Goal: Transaction & Acquisition: Purchase product/service

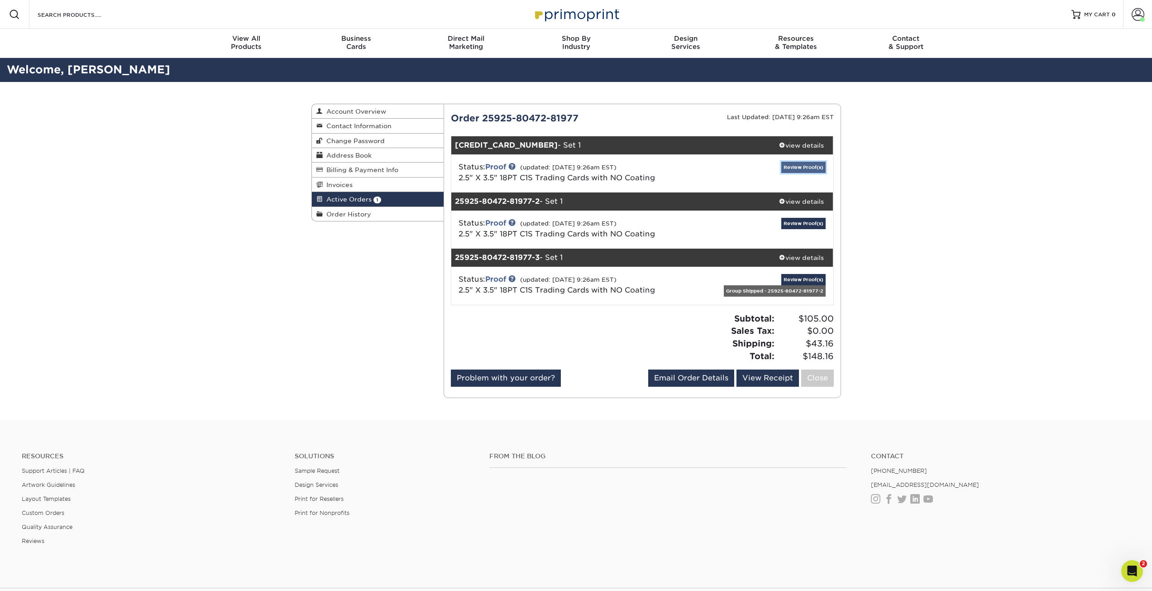
click at [803, 167] on link "Review Proof(s)" at bounding box center [804, 167] width 44 height 11
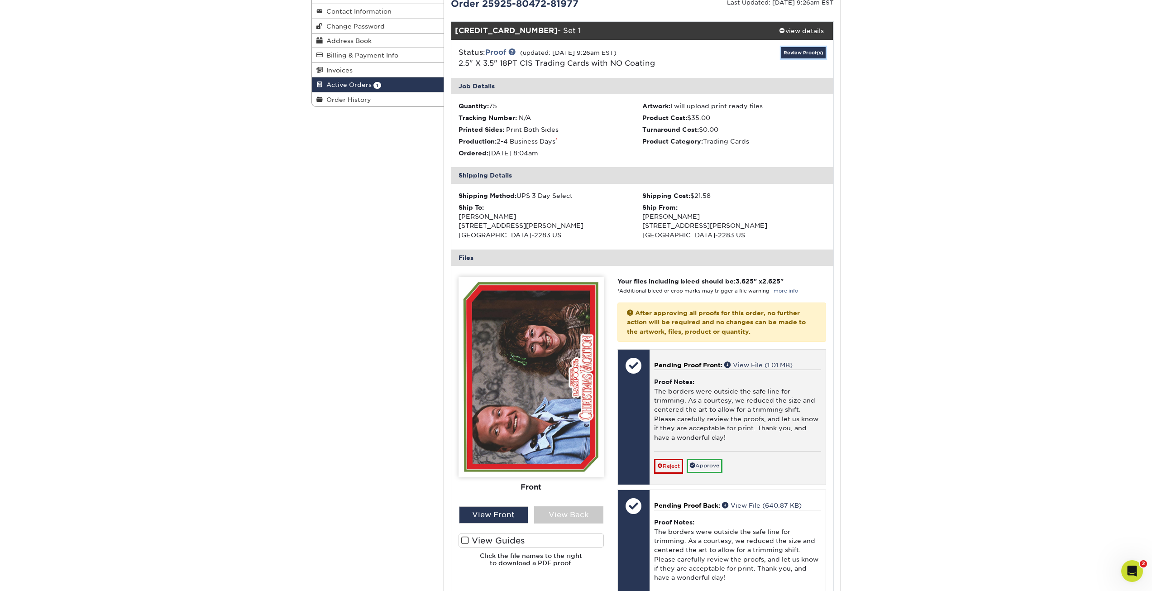
scroll to position [136, 0]
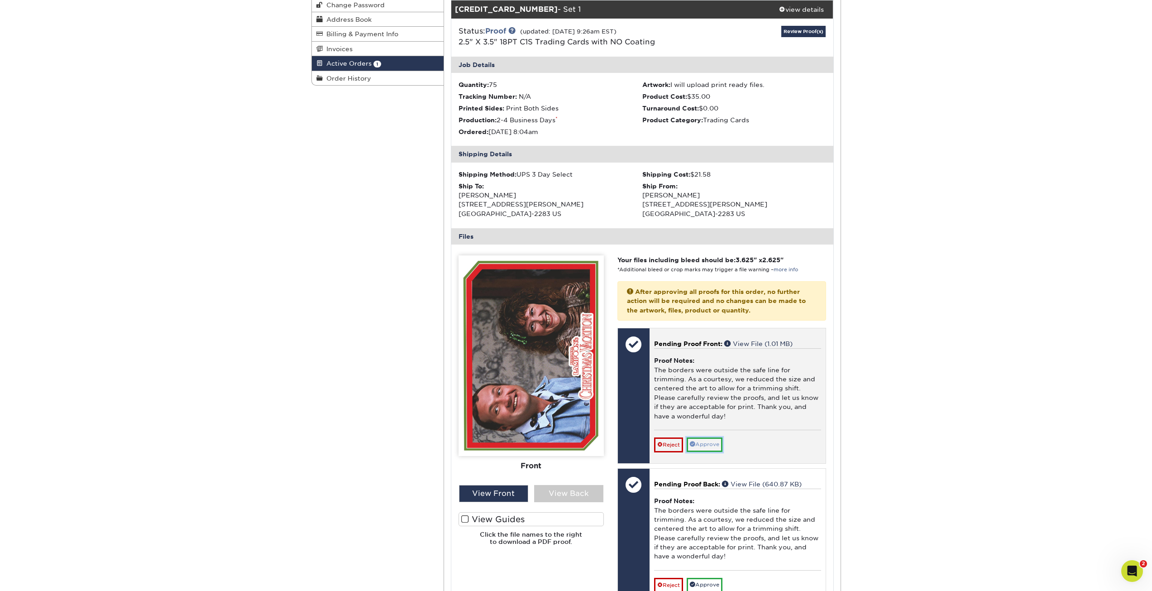
click at [705, 441] on link "Approve" at bounding box center [705, 444] width 36 height 14
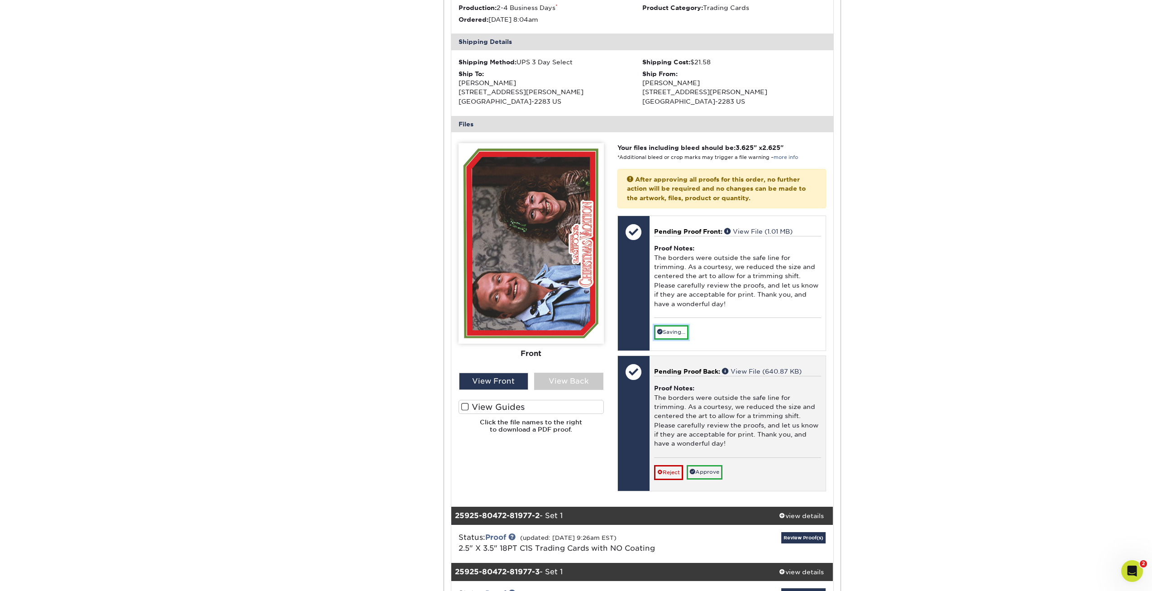
scroll to position [272, 0]
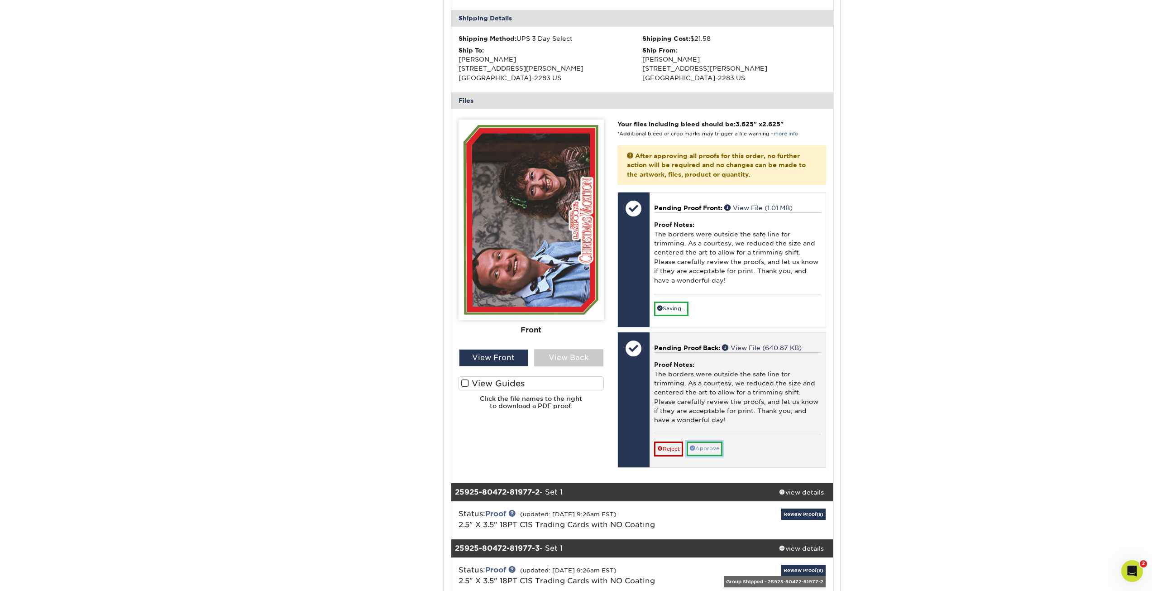
click at [708, 446] on link "Approve" at bounding box center [705, 448] width 36 height 14
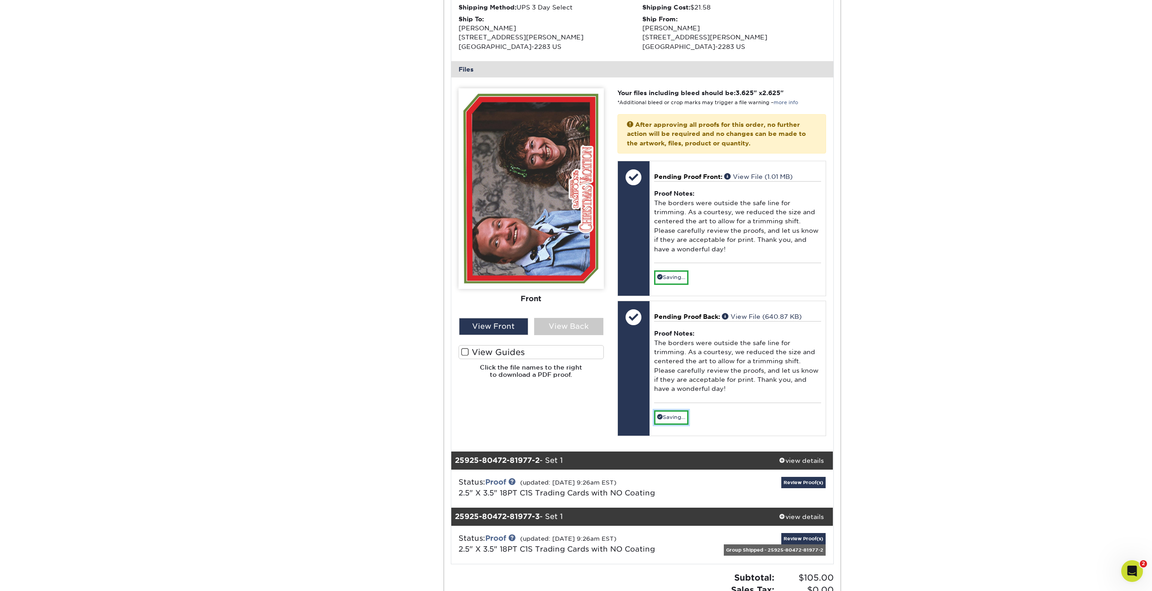
scroll to position [453, 0]
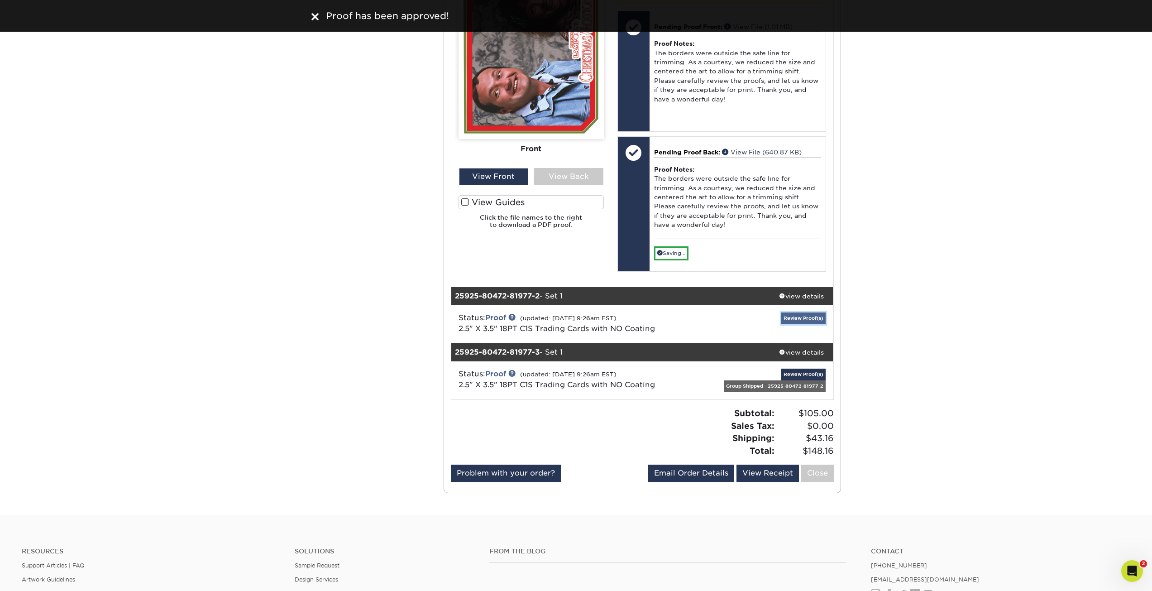
click at [792, 319] on link "Review Proof(s)" at bounding box center [804, 317] width 44 height 11
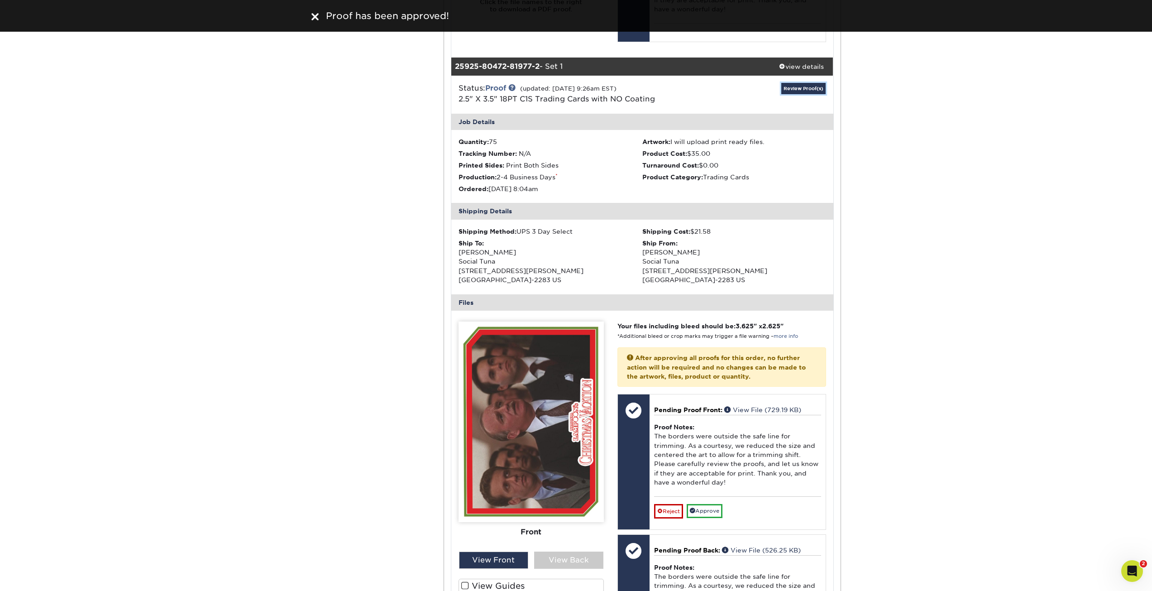
scroll to position [815, 0]
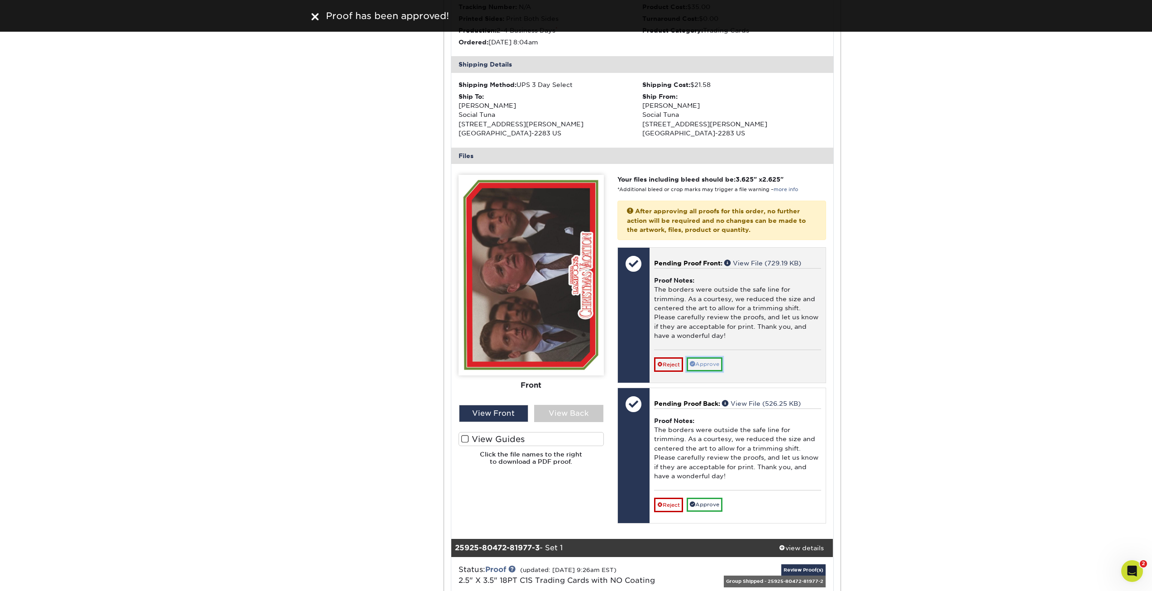
click at [705, 362] on link "Approve" at bounding box center [705, 364] width 36 height 14
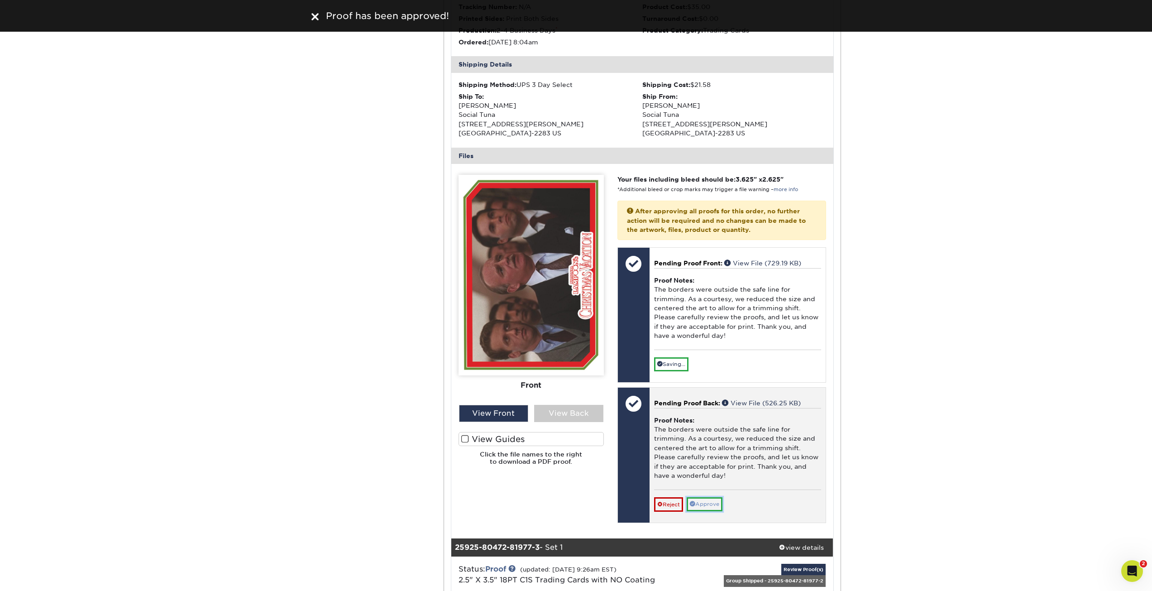
click at [704, 503] on link "Approve" at bounding box center [705, 504] width 36 height 14
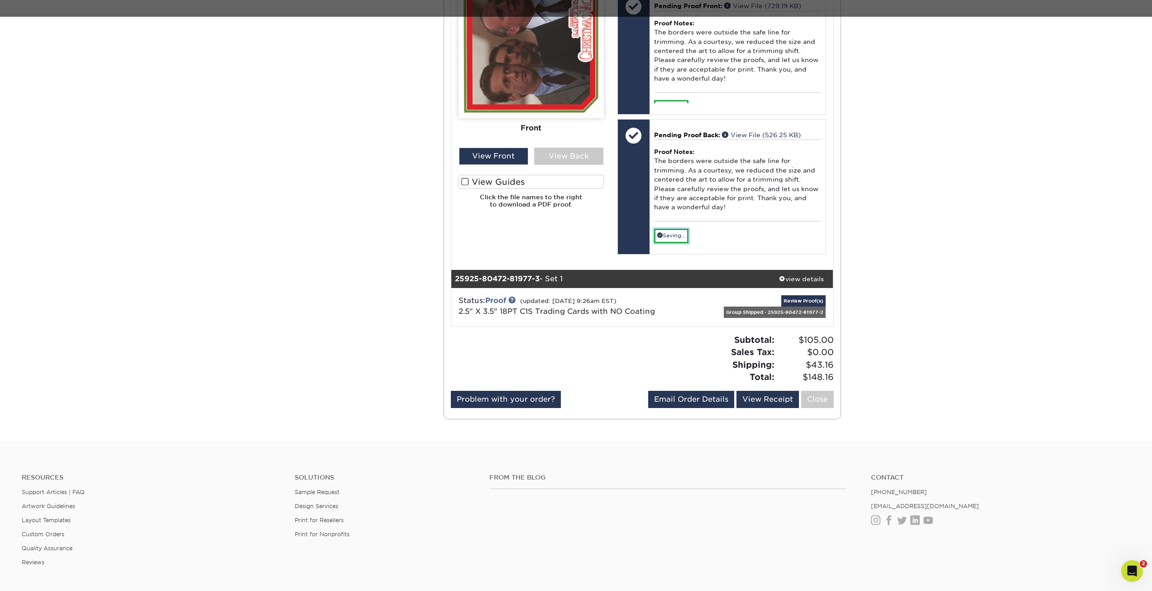
scroll to position [1087, 0]
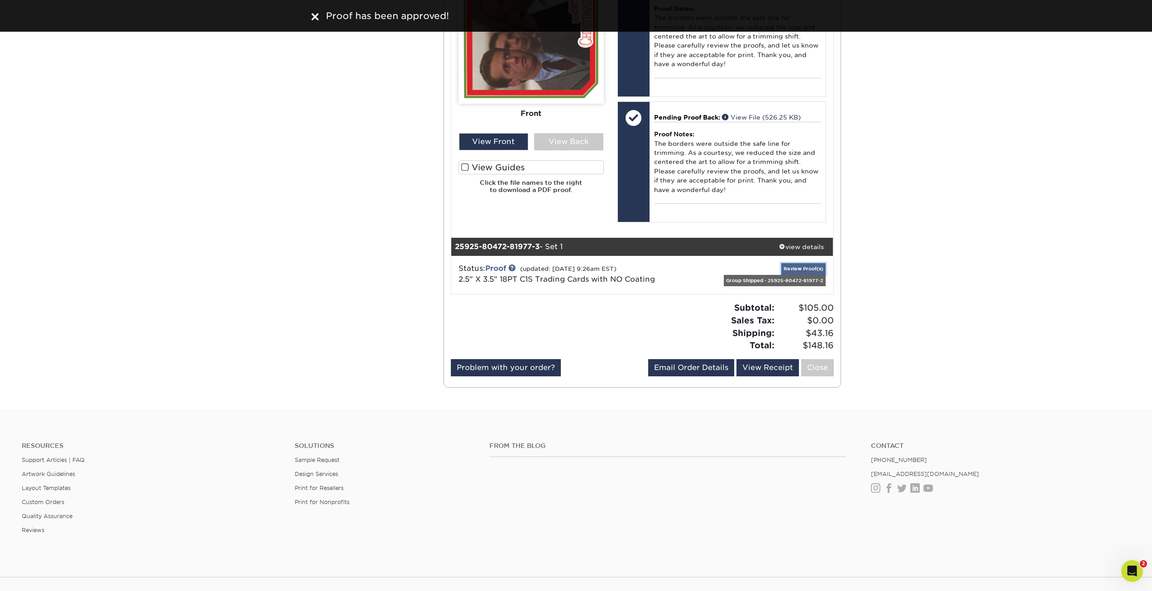
click at [805, 270] on link "Review Proof(s)" at bounding box center [804, 268] width 44 height 11
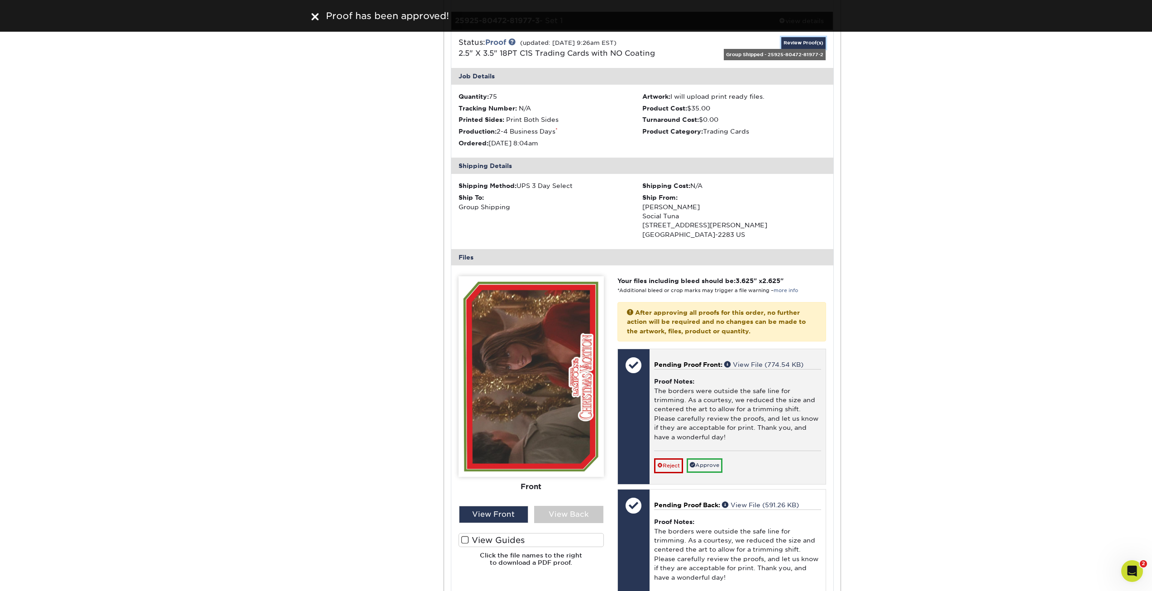
scroll to position [1313, 0]
click at [704, 466] on link "Approve" at bounding box center [705, 465] width 36 height 14
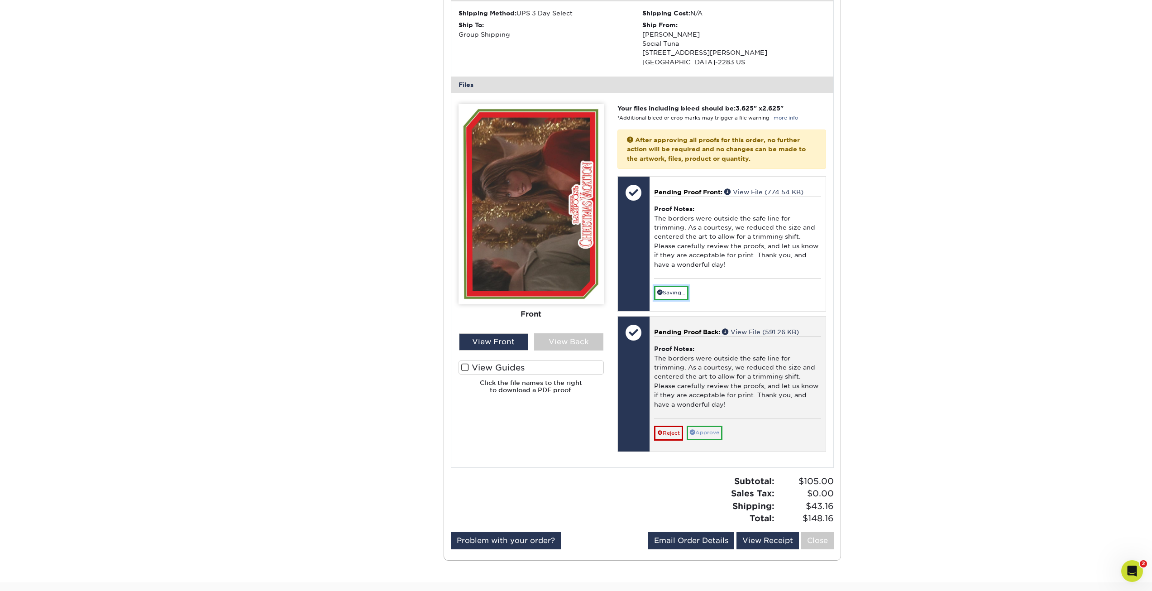
scroll to position [1494, 0]
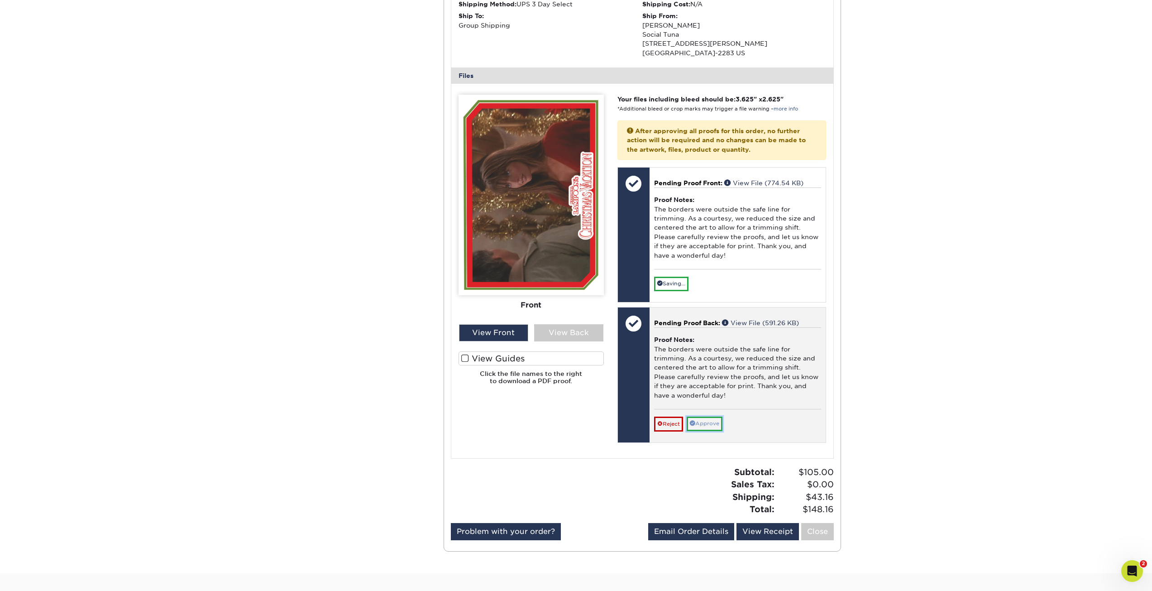
click at [718, 425] on link "Approve" at bounding box center [705, 424] width 36 height 14
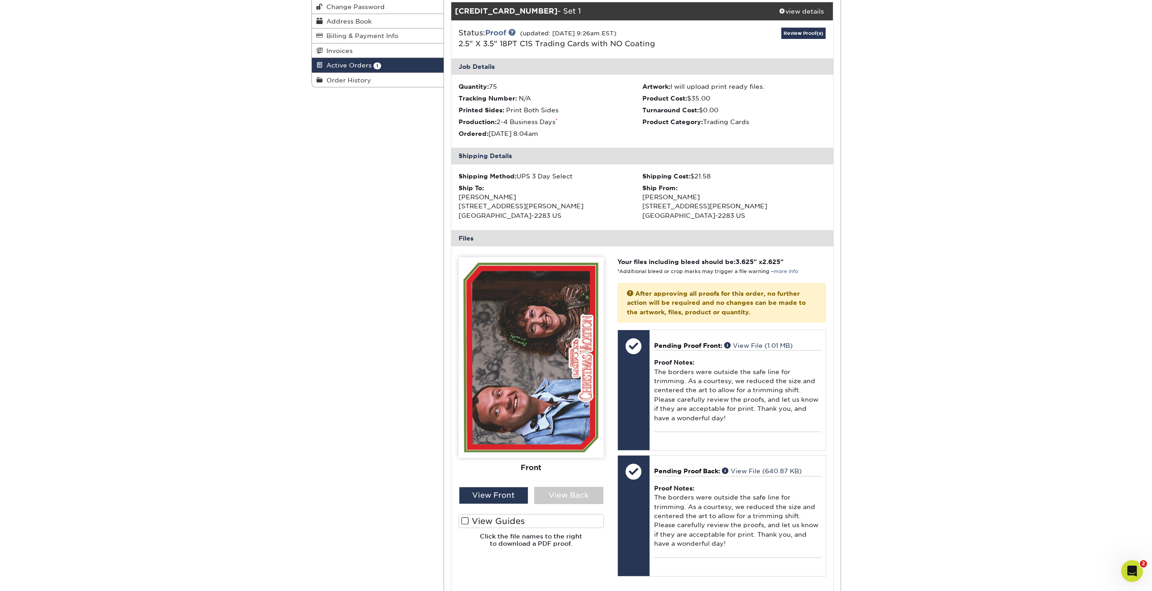
scroll to position [0, 0]
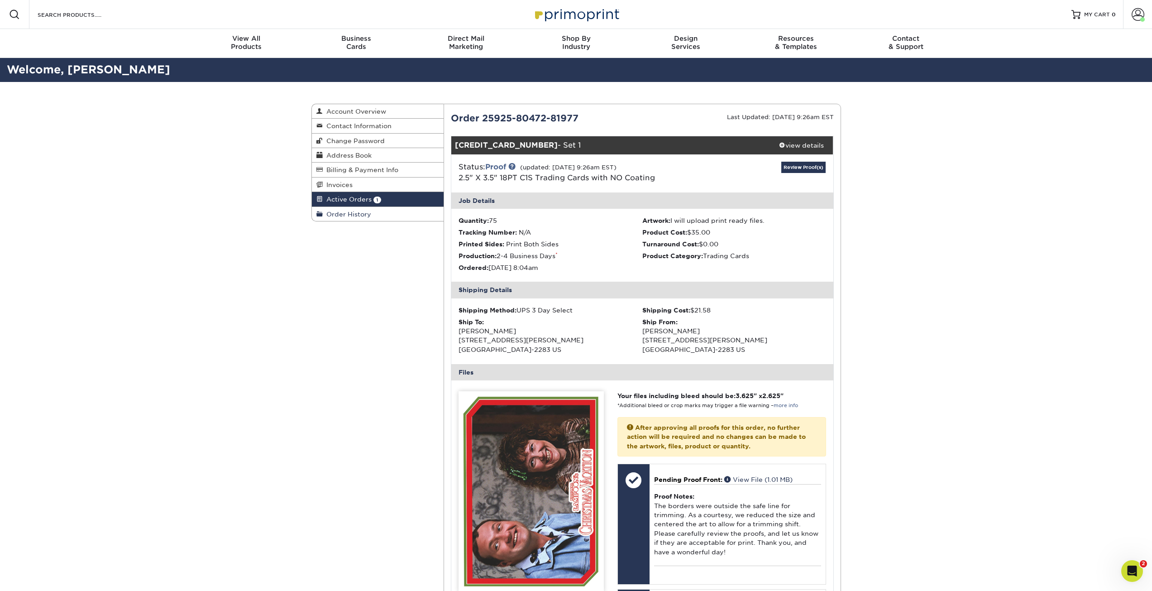
click at [368, 212] on span "Order History" at bounding box center [347, 214] width 48 height 7
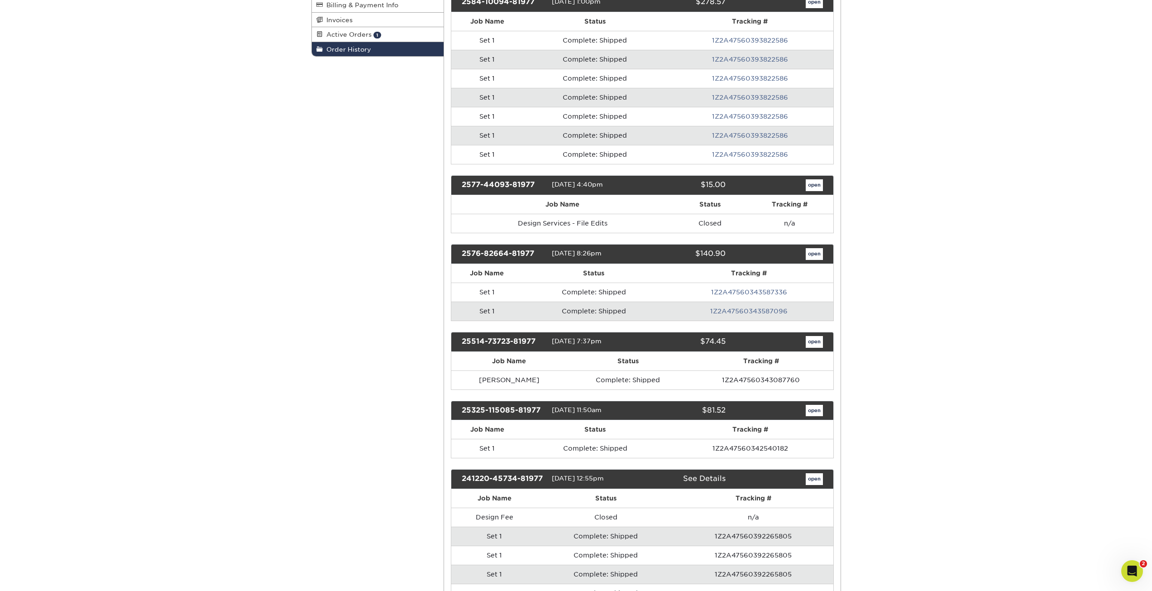
scroll to position [181, 0]
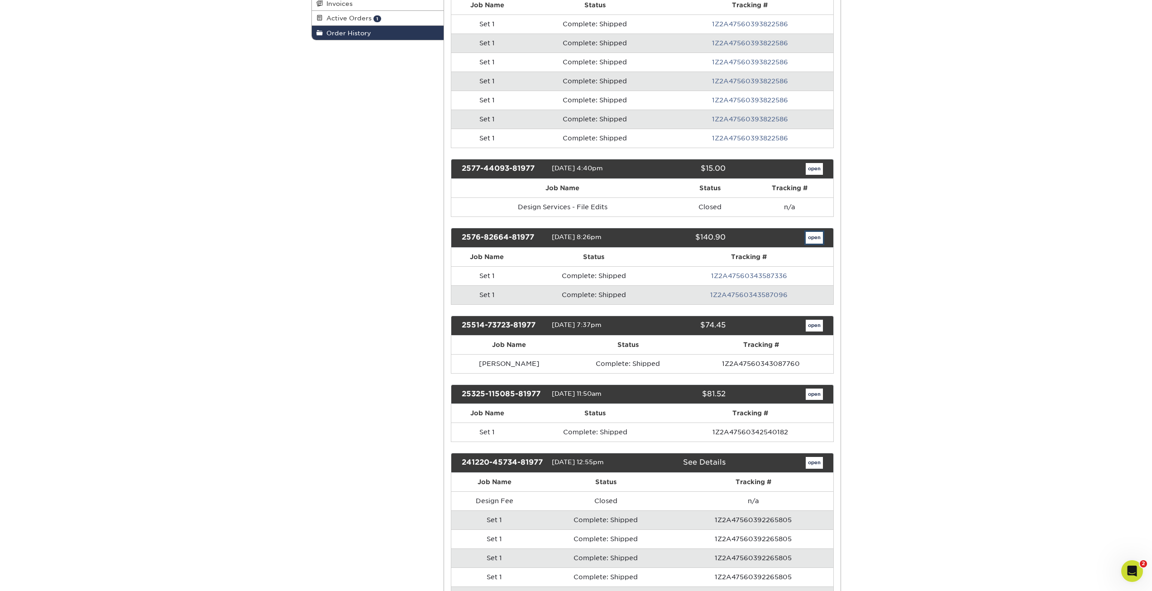
click at [810, 235] on link "open" at bounding box center [814, 238] width 17 height 12
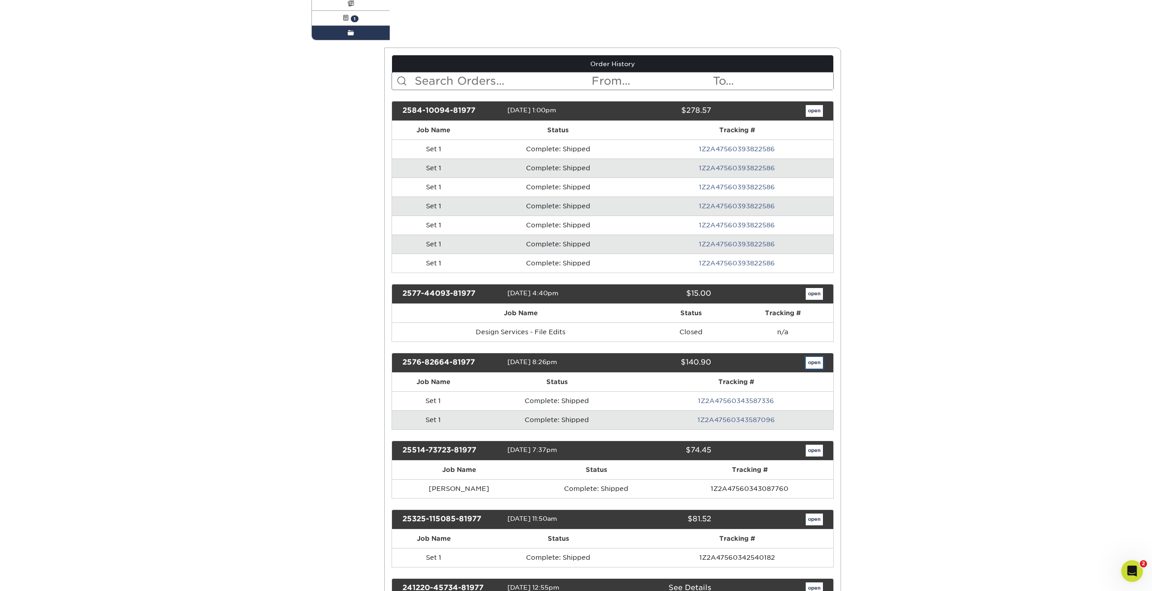
scroll to position [0, 0]
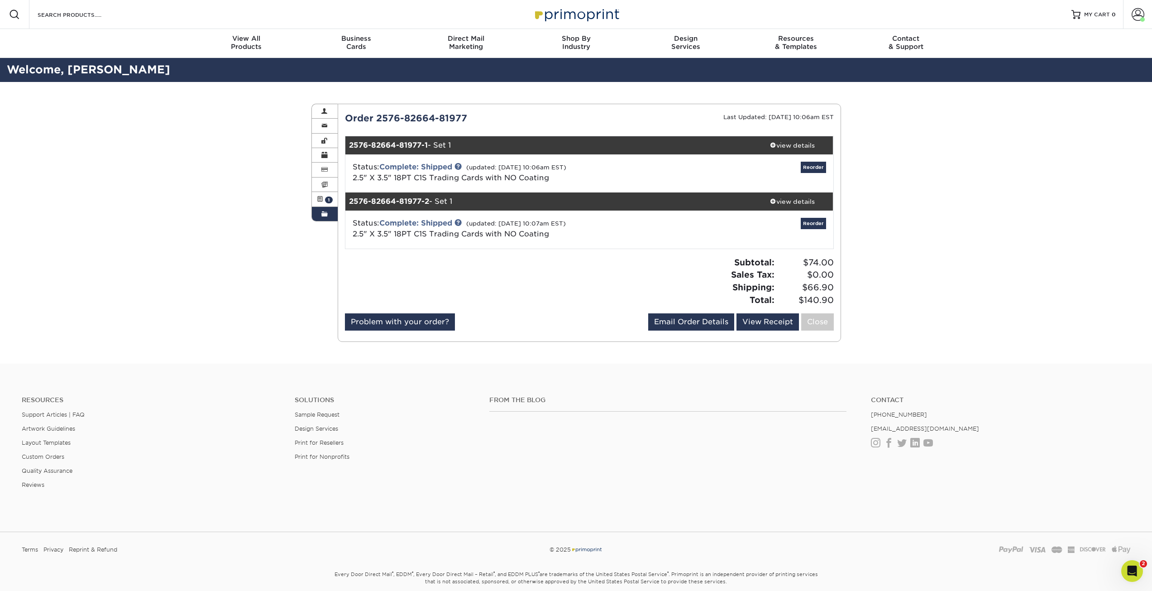
click at [145, 164] on div "Order History Account Overview Contact Information Change Password Address Book…" at bounding box center [576, 223] width 1152 height 282
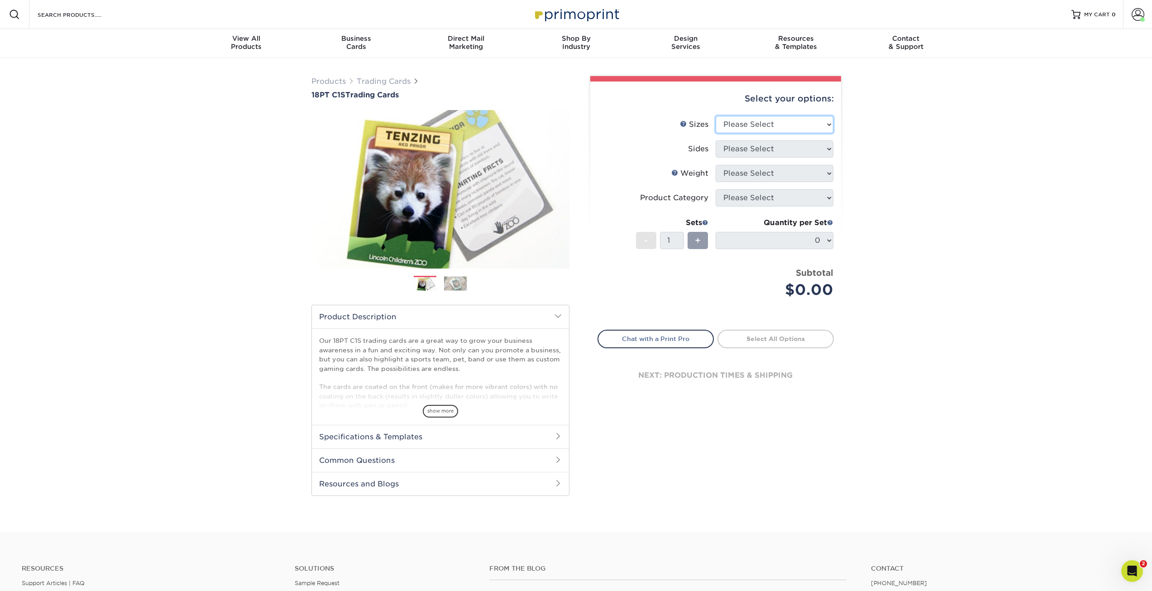
click at [777, 122] on select "Please Select 2.5" x 3.5"" at bounding box center [775, 124] width 118 height 17
select select "2.50x3.50"
click at [716, 116] on select "Please Select 2.5" x 3.5"" at bounding box center [775, 124] width 118 height 17
click at [761, 151] on select "Please Select Print Both Sides Print Front Only" at bounding box center [775, 148] width 118 height 17
select select "13abbda7-1d64-4f25-8bb2-c179b224825d"
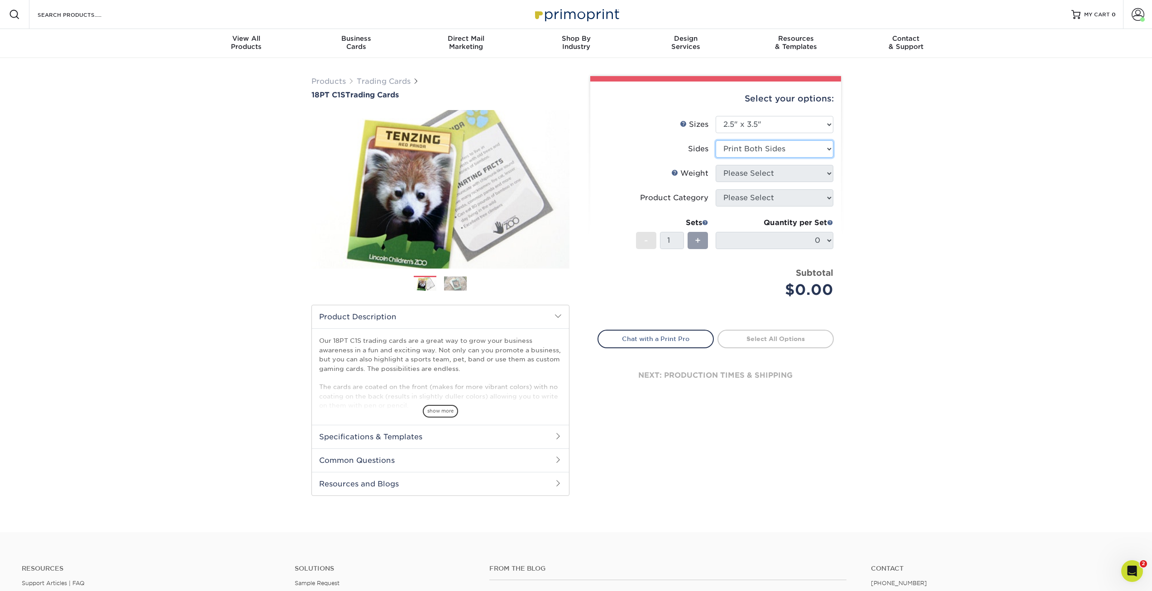
click at [716, 140] on select "Please Select Print Both Sides Print Front Only" at bounding box center [775, 148] width 118 height 17
click at [758, 169] on select "Please Select 18PT C1S" at bounding box center [775, 173] width 118 height 17
select select "18PTC1S"
click at [716, 165] on select "Please Select 18PT C1S" at bounding box center [775, 173] width 118 height 17
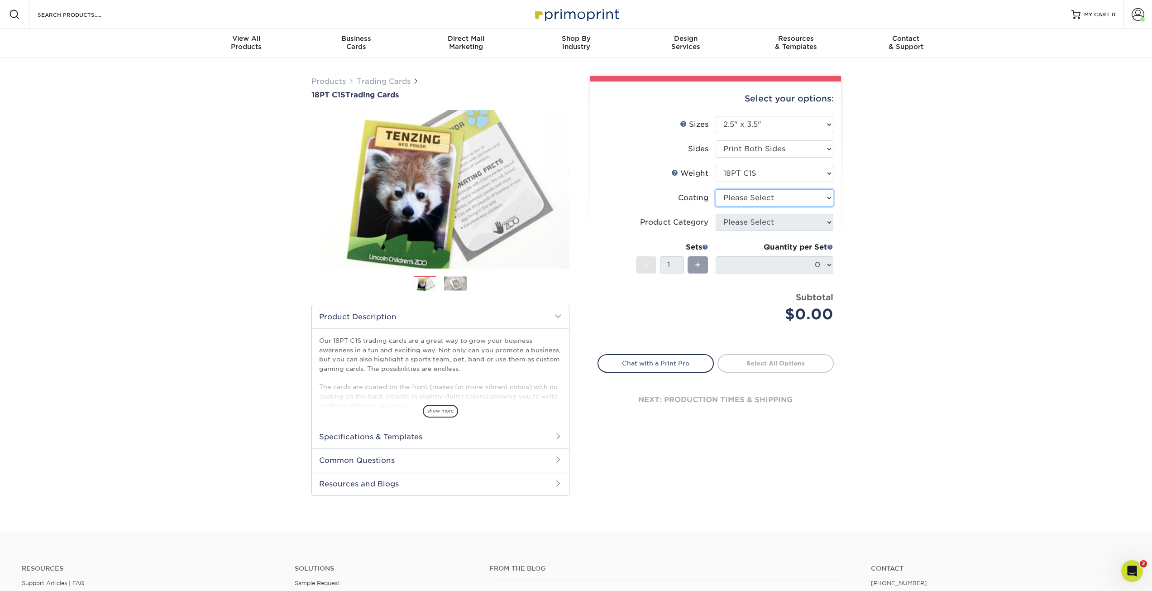
click at [731, 202] on select at bounding box center [775, 197] width 118 height 17
select select "3e7618de-abca-4bda-9f97-8b9129e913d8"
click at [716, 189] on select at bounding box center [775, 197] width 118 height 17
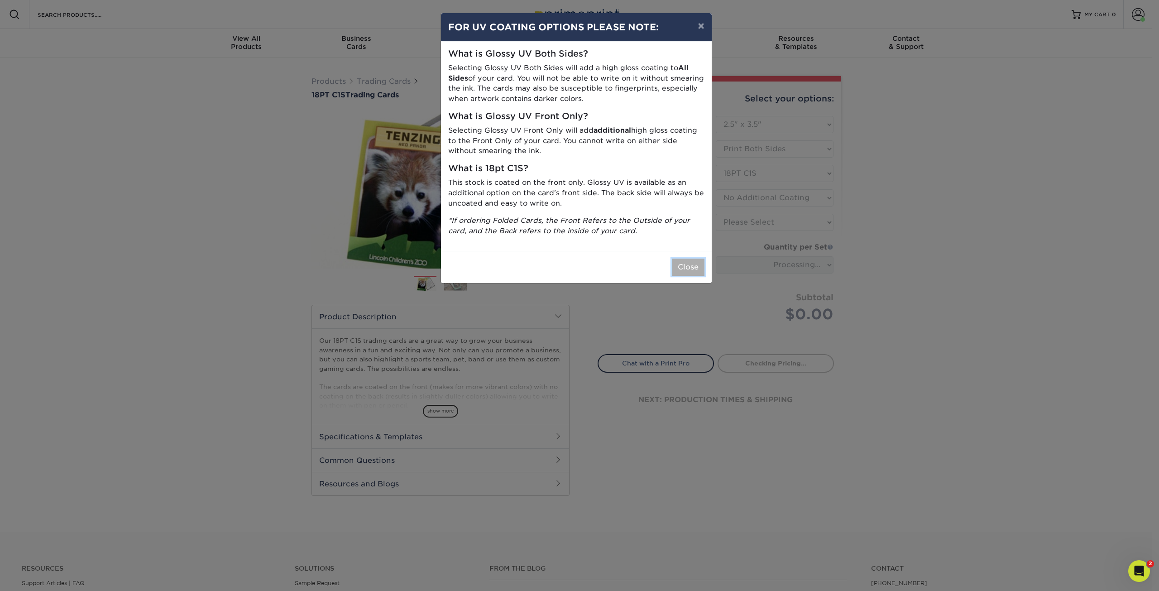
click at [688, 267] on button "Close" at bounding box center [688, 267] width 33 height 17
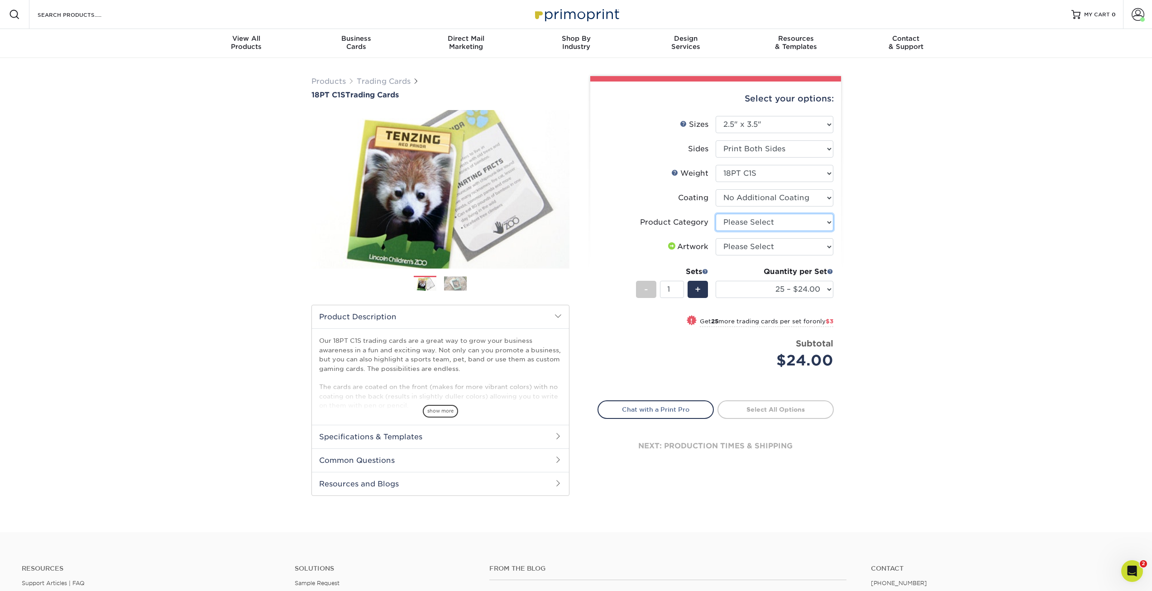
click at [747, 227] on select "Please Select Trading Cards" at bounding box center [775, 222] width 118 height 17
select select "c2f9bce9-36c2-409d-b101-c29d9d031e18"
click at [716, 214] on select "Please Select Trading Cards" at bounding box center [775, 222] width 118 height 17
click at [744, 245] on select "Please Select I will upload files I need a design - $100" at bounding box center [775, 246] width 118 height 17
select select "upload"
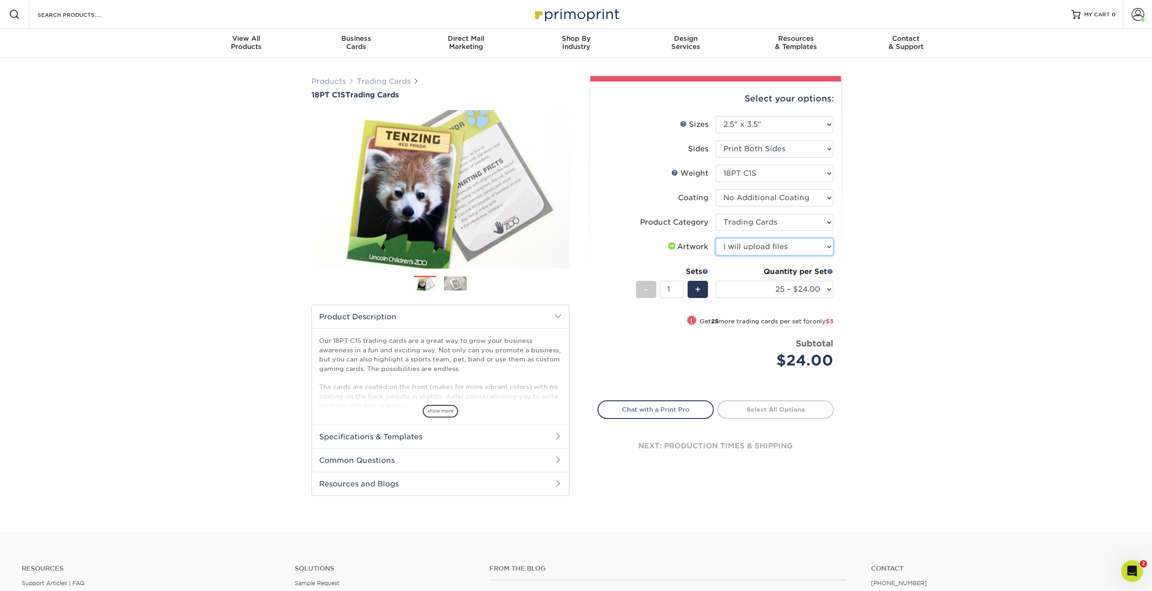
click at [716, 238] on select "Please Select I will upload files I need a design - $100" at bounding box center [775, 246] width 118 height 17
click at [830, 290] on select "25 – $24.00 50 – $27.00 75 – $35.00 100 – $39.00 250 – $45.00 500 – $55.00 1000…" at bounding box center [775, 289] width 118 height 17
select select "500 – $55.00"
click at [716, 281] on select "25 – $24.00 50 – $27.00 75 – $35.00 100 – $39.00 250 – $45.00 500 – $55.00 1000…" at bounding box center [775, 289] width 118 height 17
click at [751, 410] on link "Proceed to Shipping" at bounding box center [776, 408] width 116 height 16
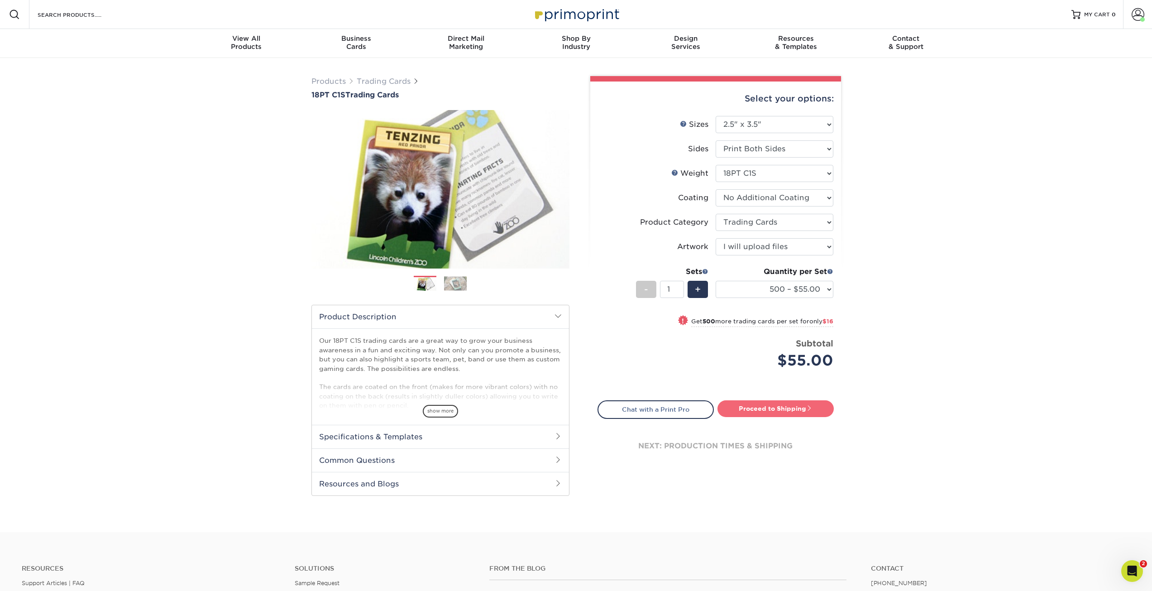
type input "Set 1"
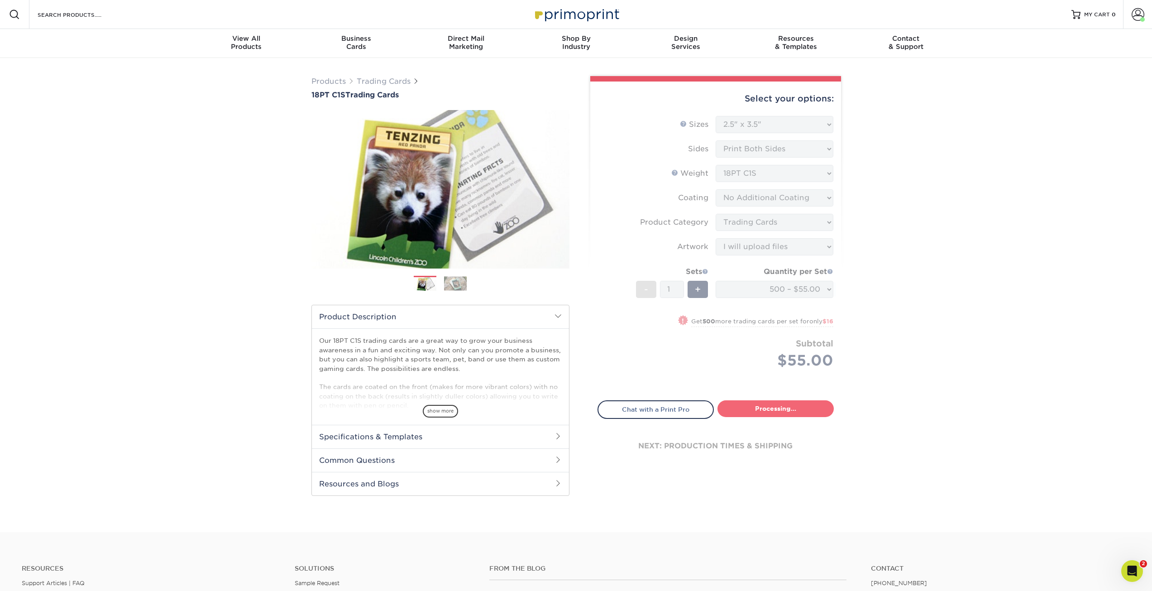
select select "b9aecb1d-5a0e-4a89-9ee5-59b769784062"
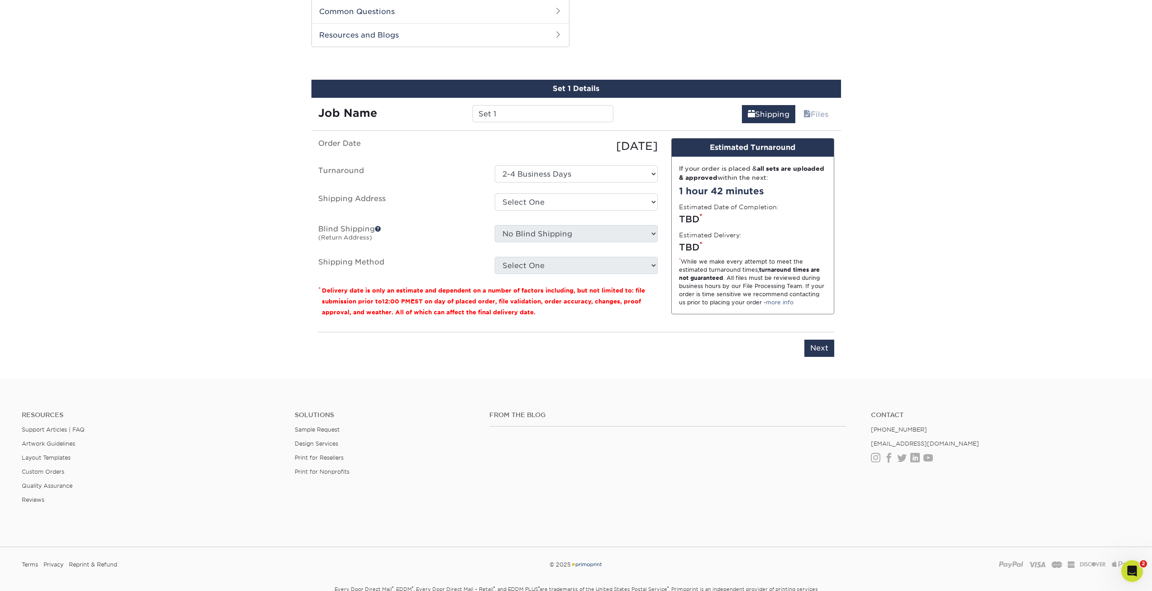
scroll to position [451, 0]
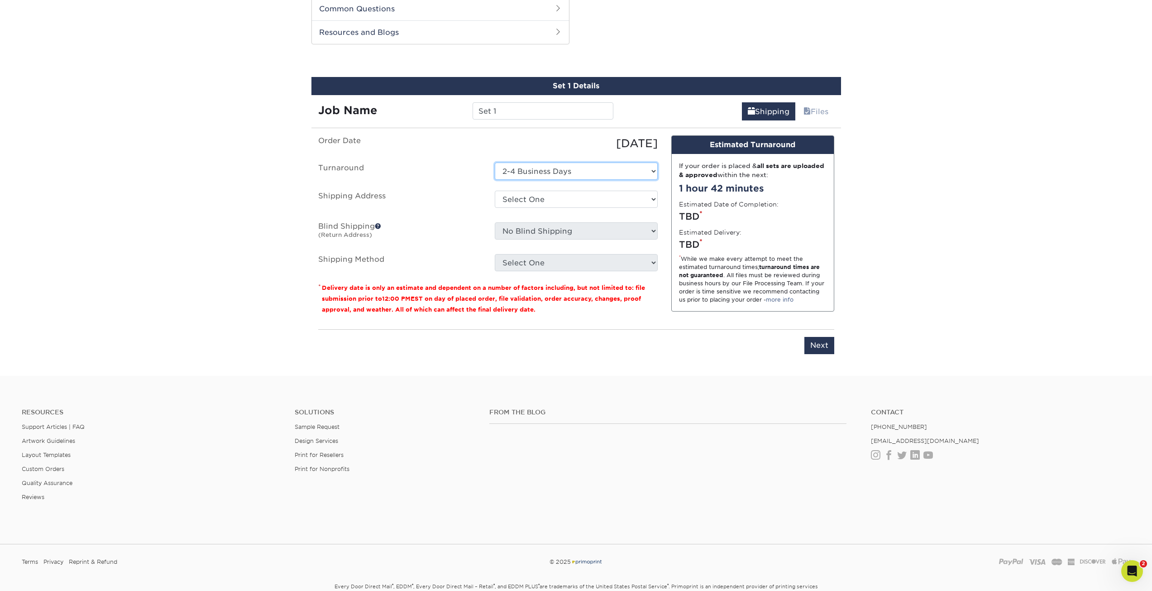
click at [518, 176] on select "Select One 2-4 Business Days" at bounding box center [576, 171] width 163 height 17
click at [518, 197] on select "Select One chase chase gina davis Patrick Ganino + Add New Address" at bounding box center [576, 199] width 163 height 17
select select "272583"
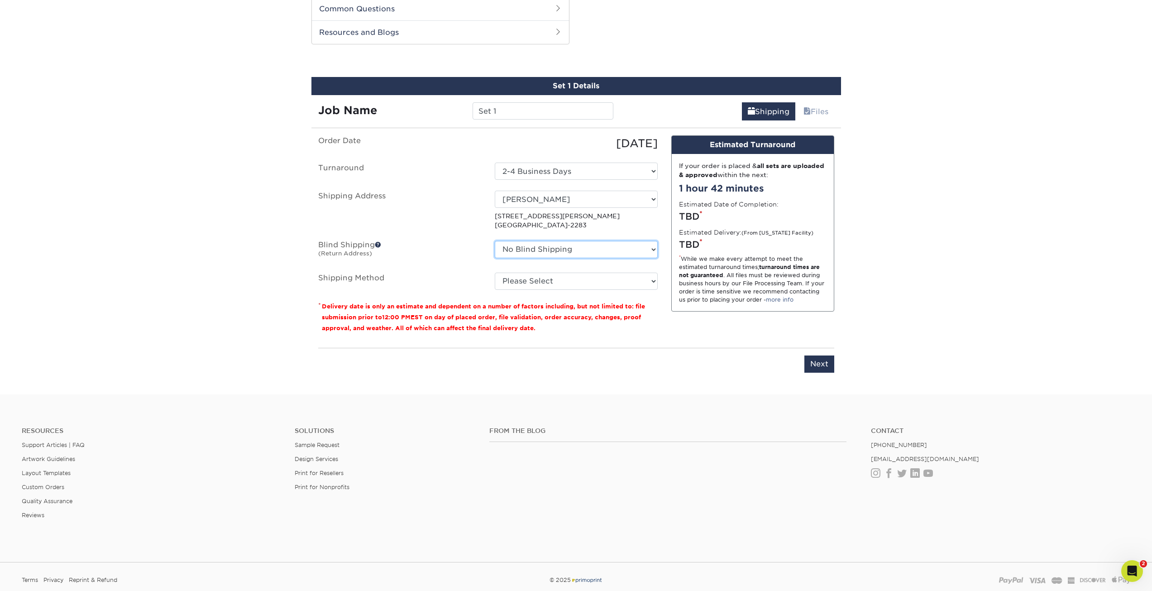
click at [585, 249] on select "No Blind Shipping chase chase gina davis Patrick Ganino + Add New Address" at bounding box center [576, 249] width 163 height 17
select select "272583"
click at [495, 241] on select "No Blind Shipping chase chase gina davis Patrick Ganino + Add New Address" at bounding box center [576, 249] width 163 height 17
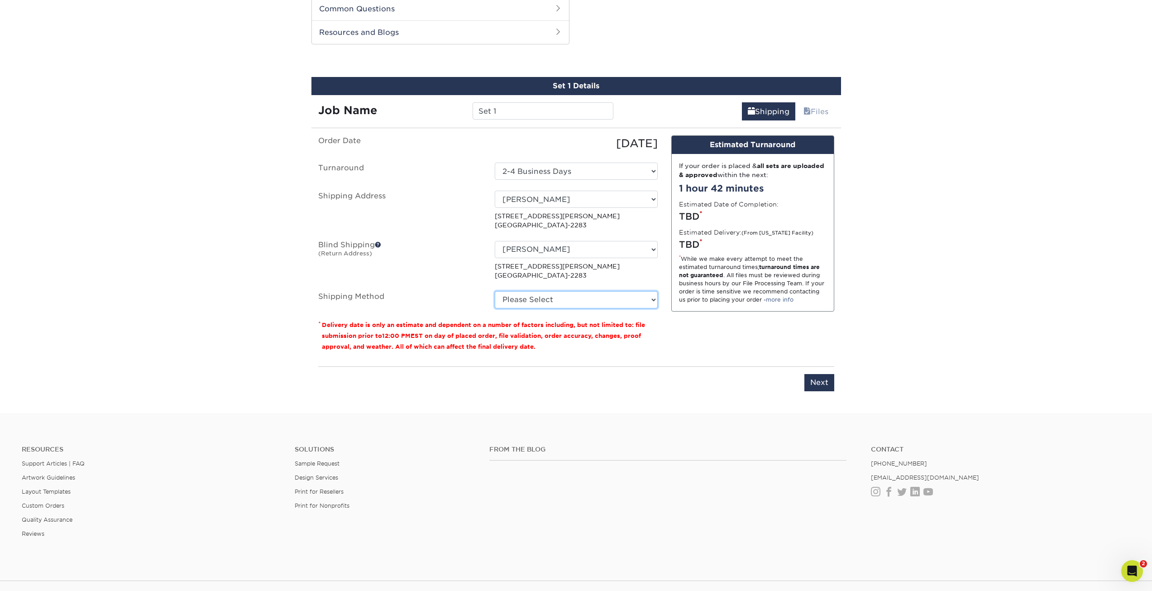
click at [534, 305] on select "Please Select 3 Day Shipping Service (+$23.82) 2 Day Air Shipping (+$24.29) Gro…" at bounding box center [576, 299] width 163 height 17
select select "12"
click at [495, 291] on select "Please Select 3 Day Shipping Service (+$23.82) 2 Day Air Shipping (+$24.29) Gro…" at bounding box center [576, 299] width 163 height 17
click at [818, 380] on input "Next" at bounding box center [820, 382] width 30 height 17
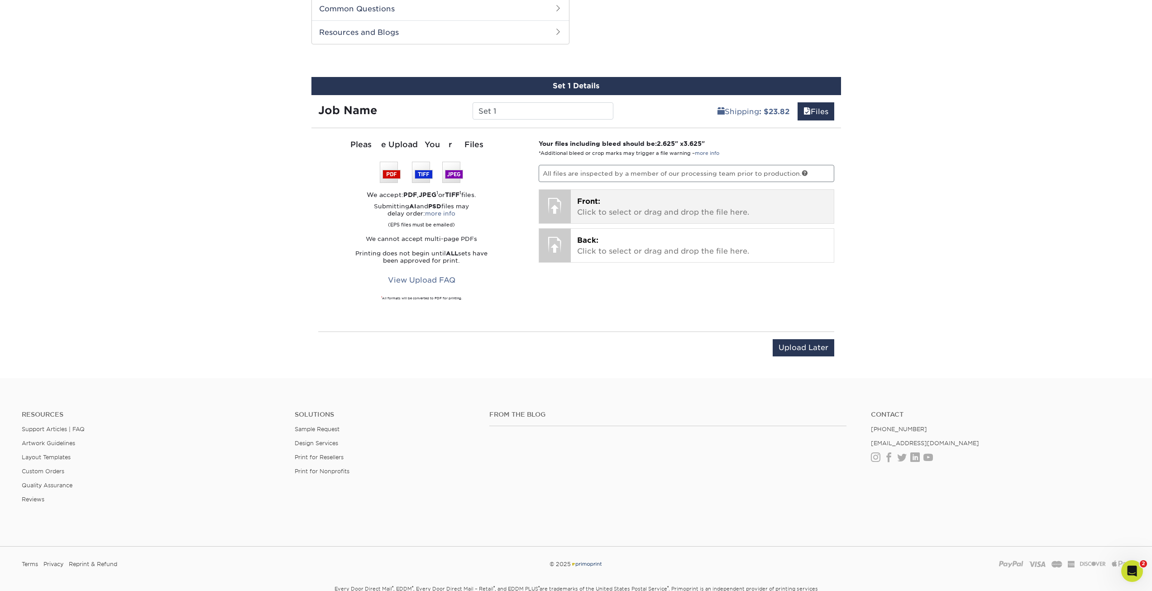
click at [609, 215] on p "Front: Click to select or drag and drop the file here." at bounding box center [702, 207] width 250 height 22
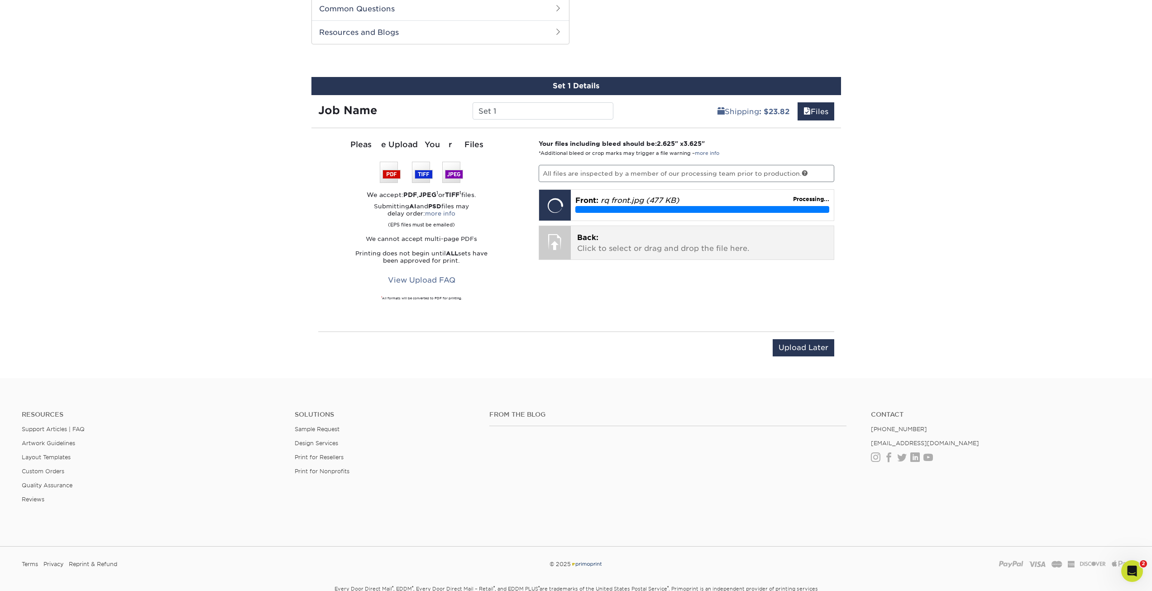
click at [596, 248] on p "Back: Click to select or drag and drop the file here." at bounding box center [702, 243] width 250 height 22
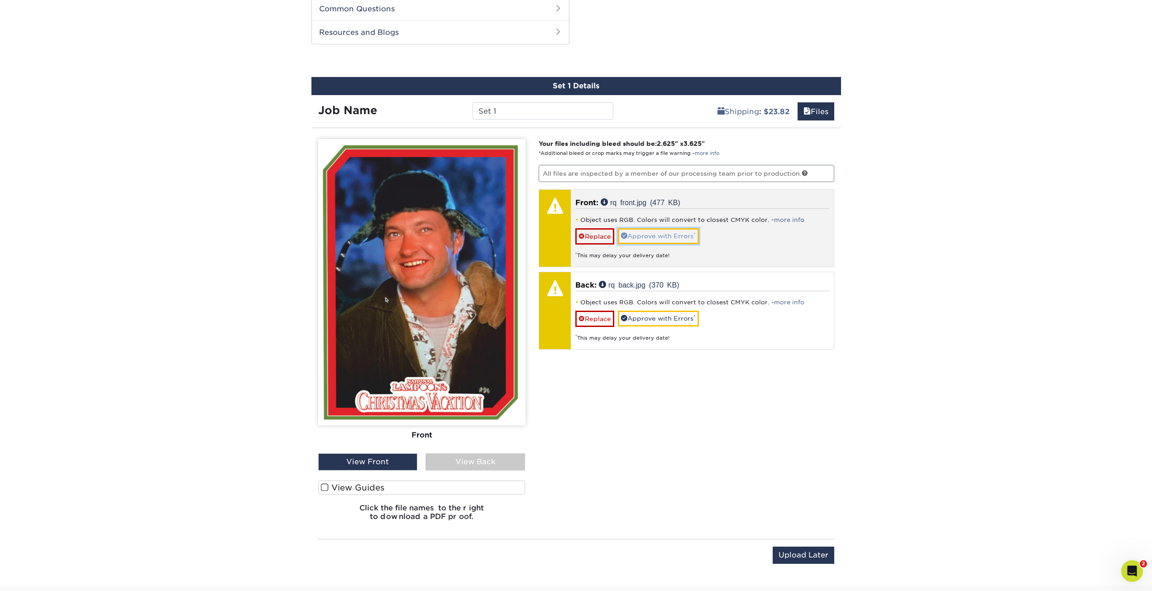
click at [635, 235] on link "Approve with Errors *" at bounding box center [658, 235] width 81 height 15
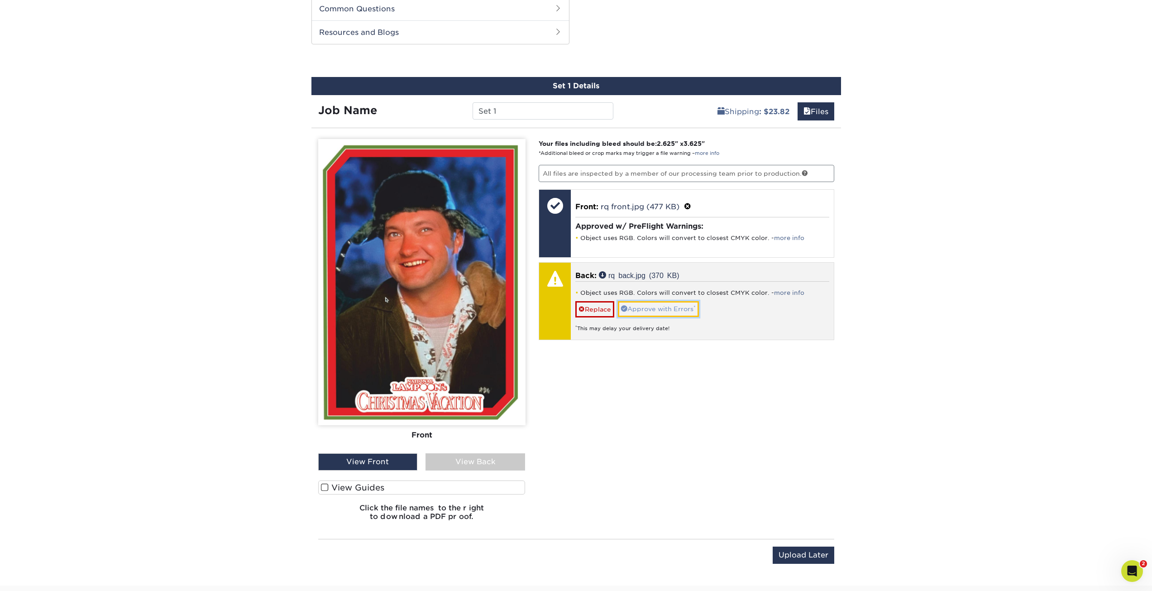
click at [652, 309] on link "Approve with Errors *" at bounding box center [658, 308] width 81 height 15
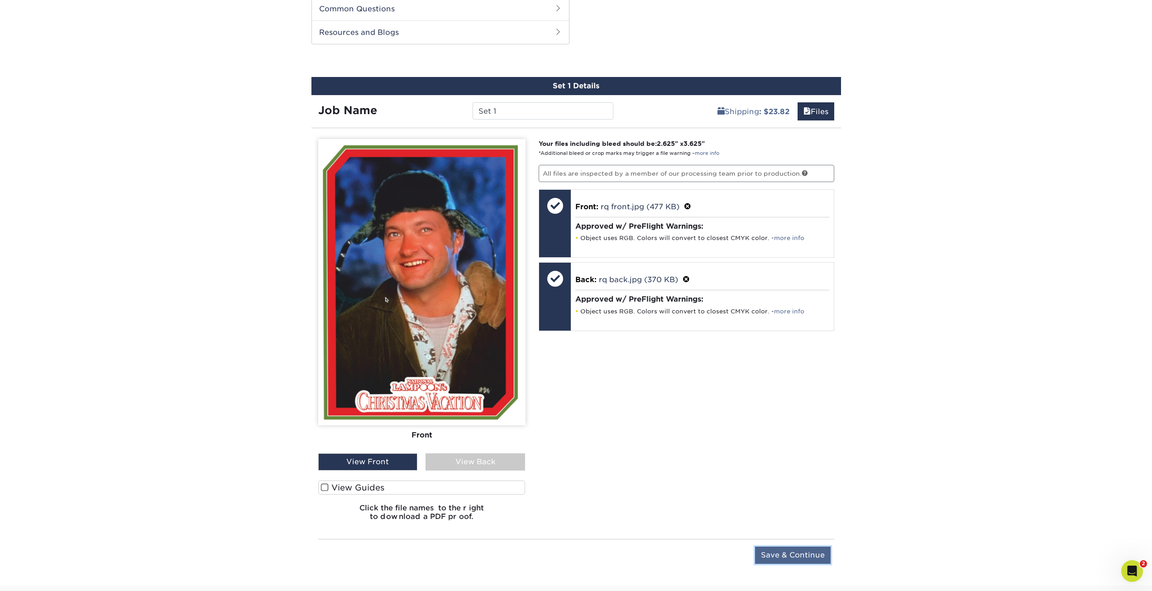
click at [779, 552] on input "Save & Continue" at bounding box center [793, 555] width 76 height 17
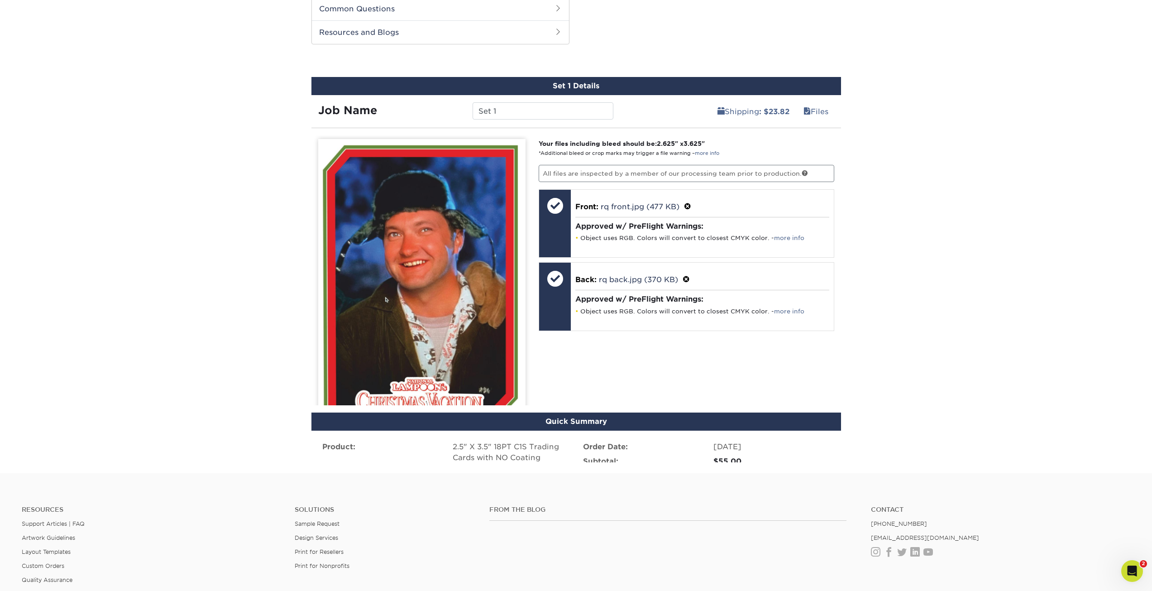
scroll to position [420, 0]
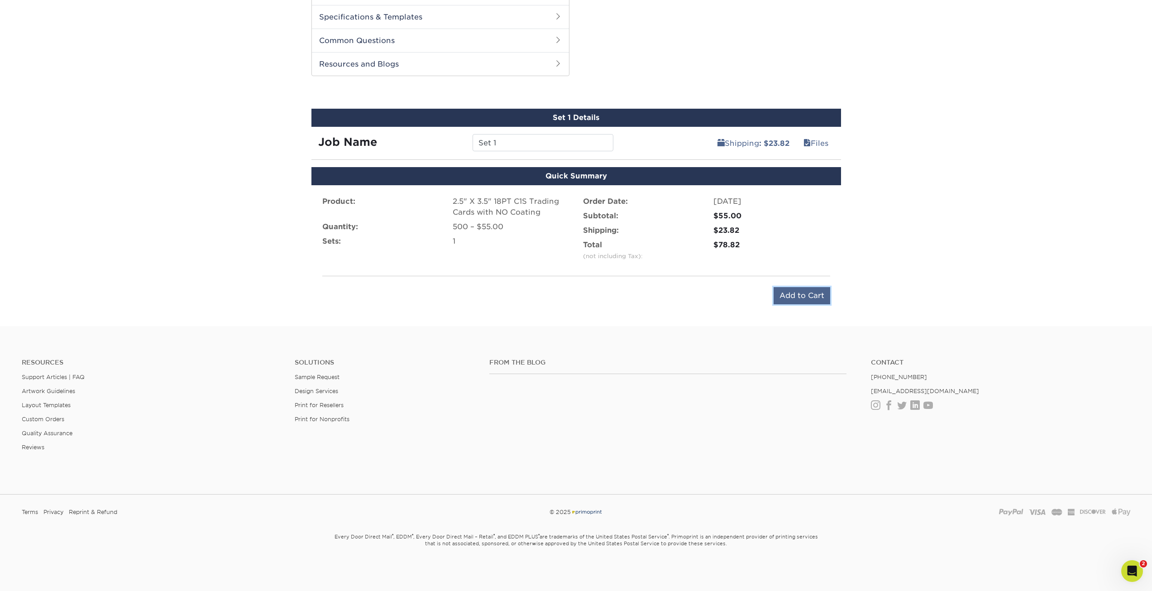
click at [789, 297] on input "Add to Cart" at bounding box center [802, 295] width 57 height 17
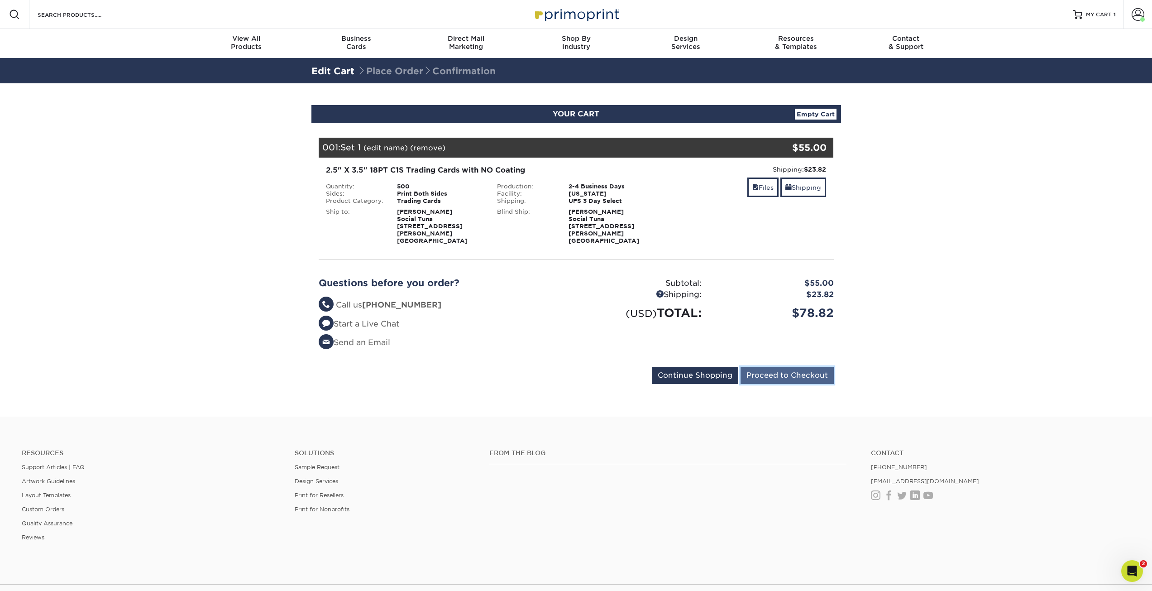
click at [778, 367] on input "Proceed to Checkout" at bounding box center [787, 375] width 93 height 17
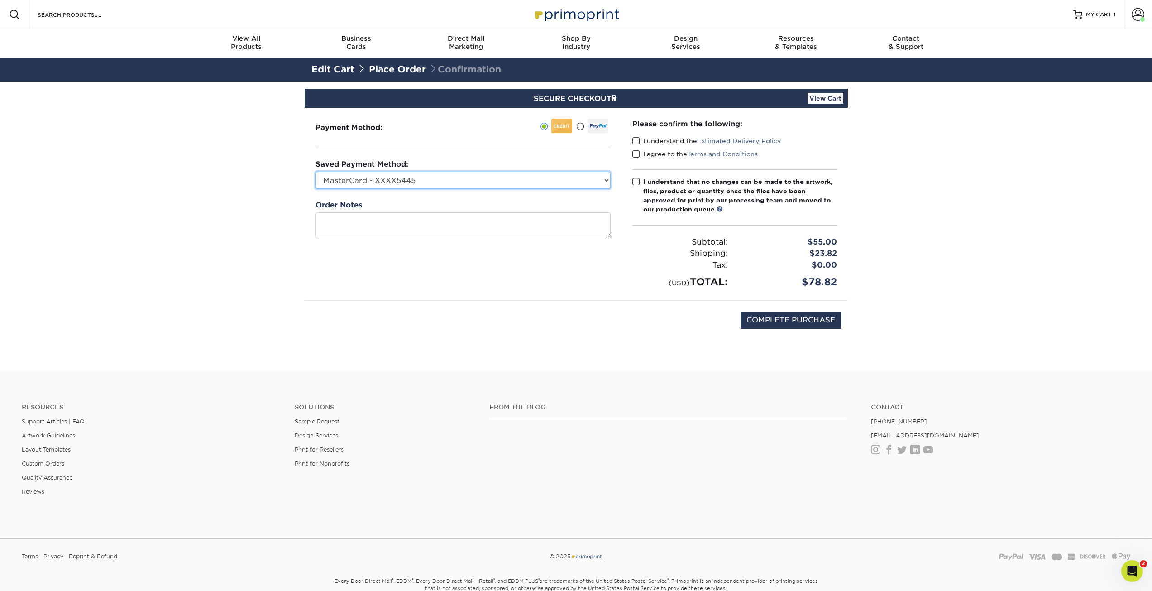
click at [431, 177] on select "MasterCard - XXXX5445 MasterCard - XXXX1257 MasterCard - XXXX9995 New Credit Ca…" at bounding box center [463, 180] width 295 height 17
select select "74101"
click at [316, 172] on select "MasterCard - XXXX5445 MasterCard - XXXX1257 MasterCard - XXXX9995 New Credit Ca…" at bounding box center [463, 180] width 295 height 17
click at [640, 182] on label "I understand that no changes can be made to the artwork, files, product or quan…" at bounding box center [735, 195] width 205 height 37
click at [0, 0] on input "I understand that no changes can be made to the artwork, files, product or quan…" at bounding box center [0, 0] width 0 height 0
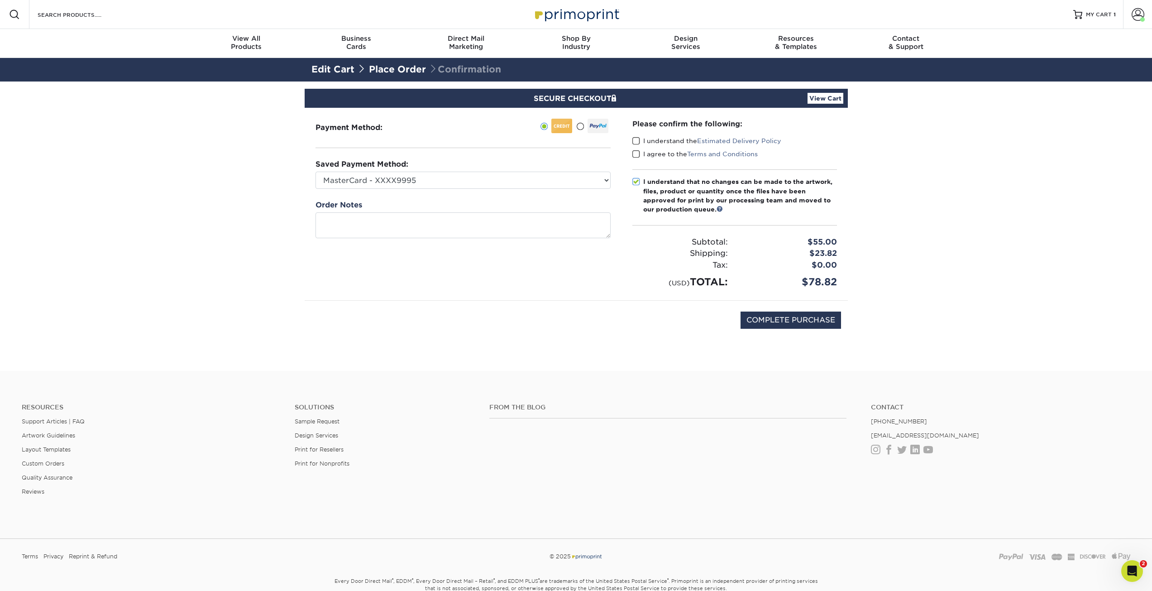
click at [638, 153] on span at bounding box center [637, 154] width 8 height 9
click at [0, 0] on input "I agree to the Terms and Conditions" at bounding box center [0, 0] width 0 height 0
click at [636, 137] on span at bounding box center [637, 141] width 8 height 9
click at [0, 0] on input "I understand the Estimated Delivery Policy" at bounding box center [0, 0] width 0 height 0
click at [796, 321] on input "COMPLETE PURCHASE" at bounding box center [791, 320] width 101 height 17
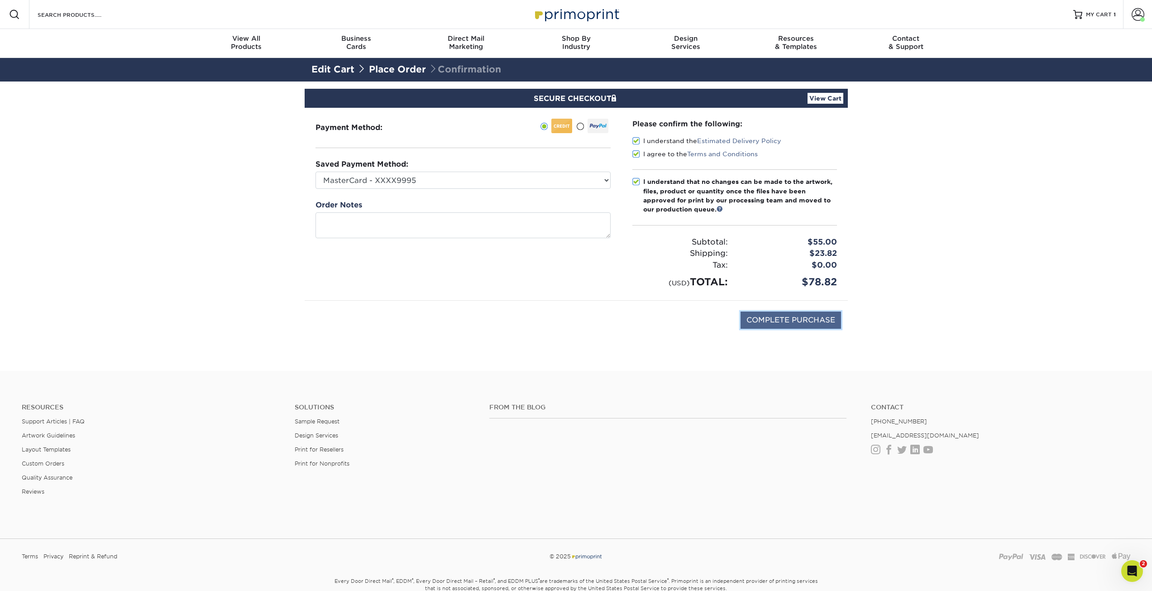
type input "PROCESSING, PLEASE WAIT..."
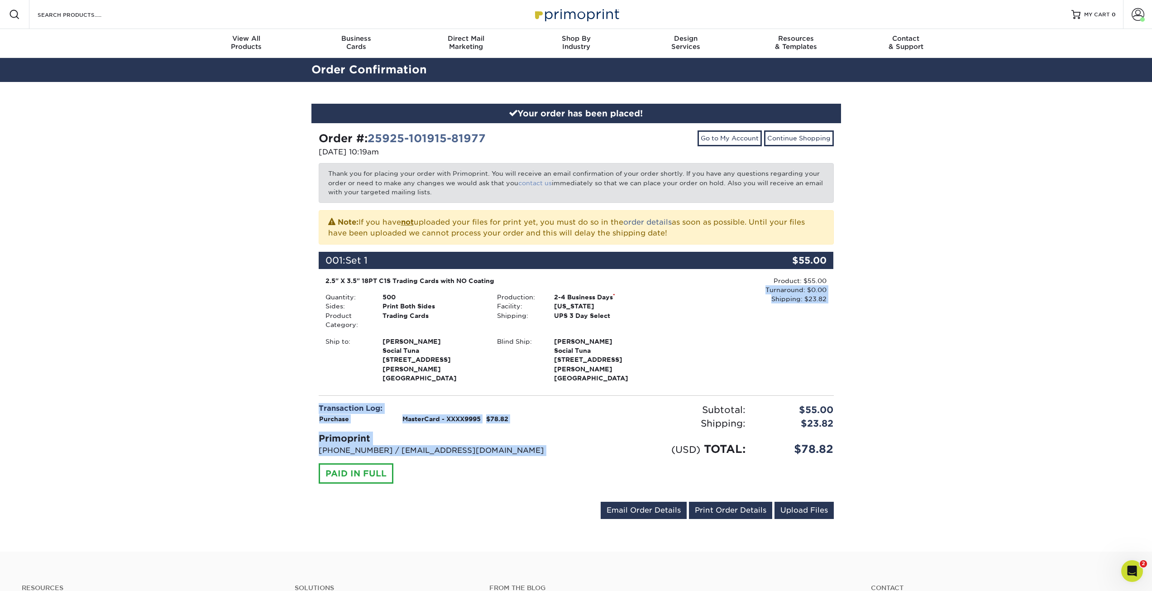
drag, startPoint x: 525, startPoint y: 481, endPoint x: 534, endPoint y: 185, distance: 295.8
click at [825, 226] on div "Order #: 25925-101915-81977 [DATE] 10:19am Go to My Account Continue Shopping T…" at bounding box center [576, 326] width 515 height 392
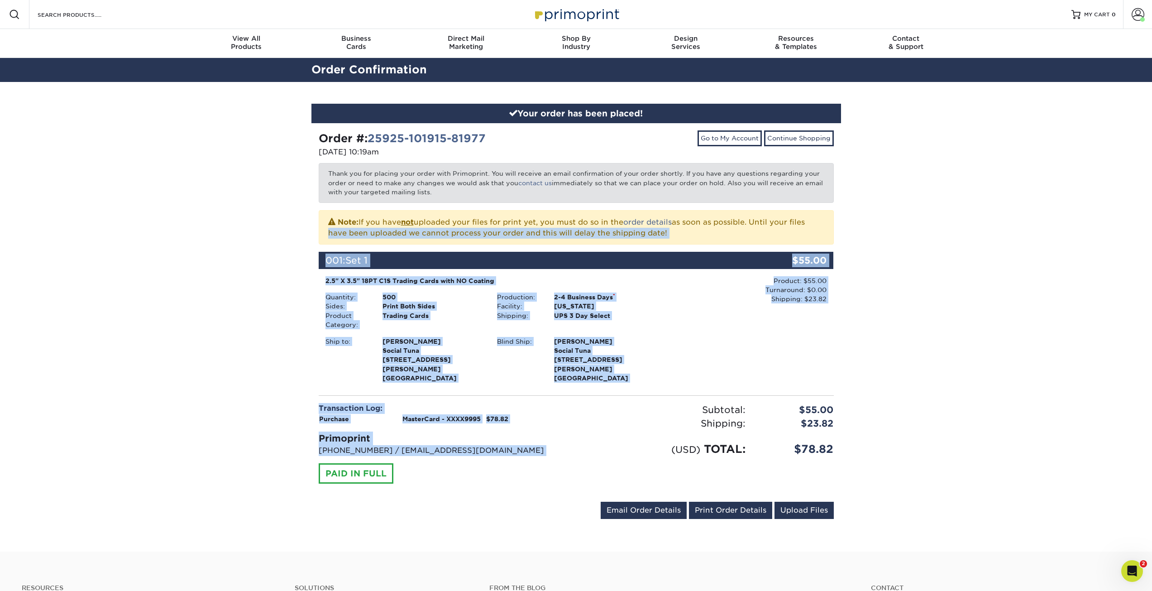
click at [110, 256] on div "Your order has been placed! Order #: 25925-101915-81977 [DATE] 10:19am Go to My…" at bounding box center [576, 317] width 1152 height 470
